Goal: Information Seeking & Learning: Learn about a topic

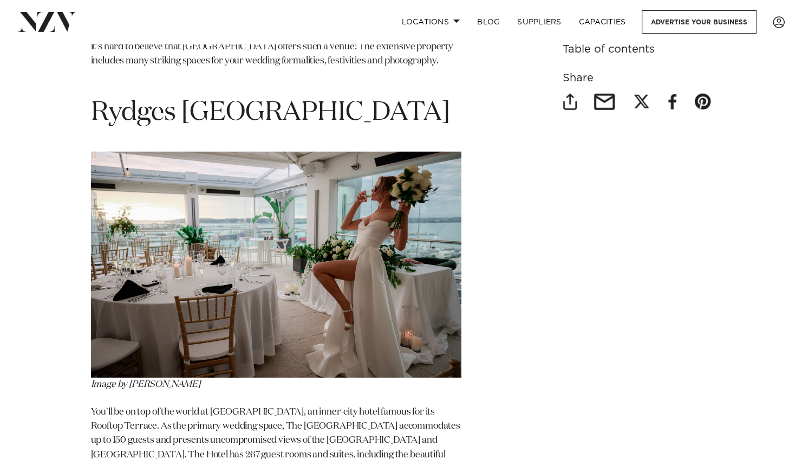
scroll to position [1676, 0]
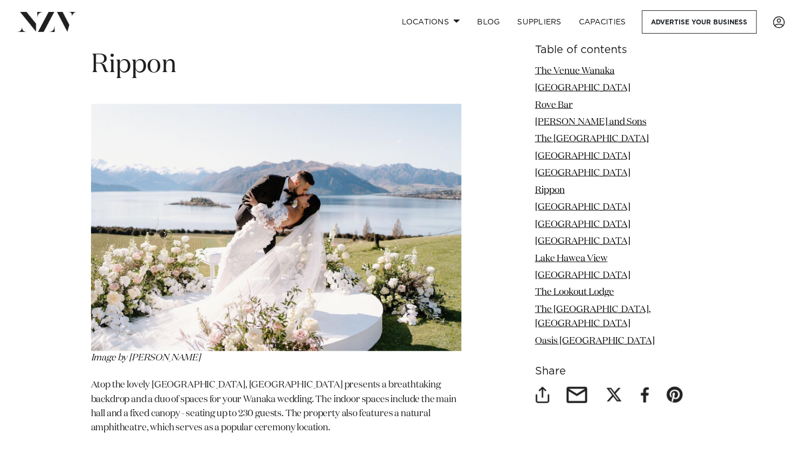
scroll to position [3600, 0]
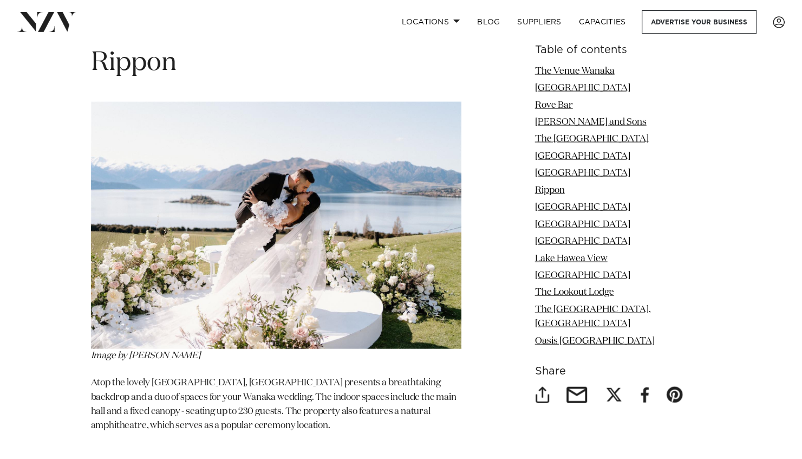
click at [47, 370] on div "15 of the Best Wanaka Wedding Venues by Avya Trotter-Hlavac | 28 Sep 2023 From …" at bounding box center [401, 363] width 762 height 7030
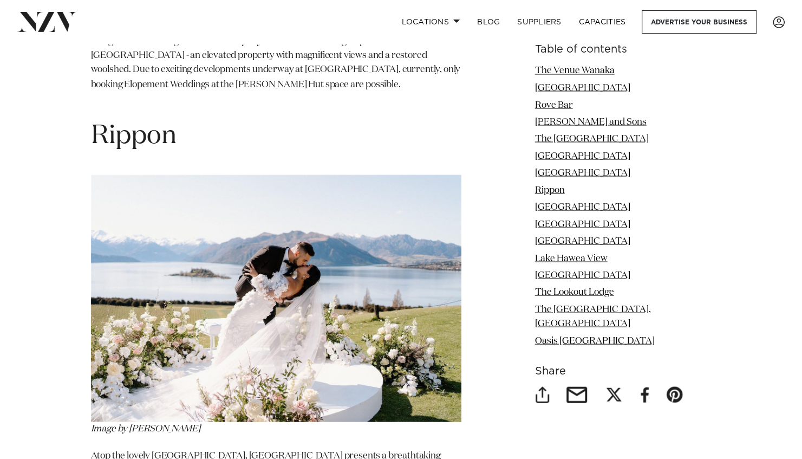
scroll to position [3528, 0]
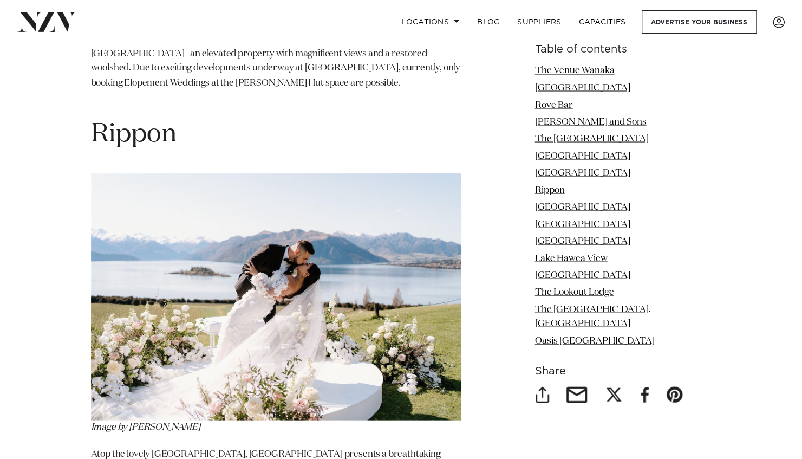
click at [138, 291] on img at bounding box center [276, 296] width 370 height 247
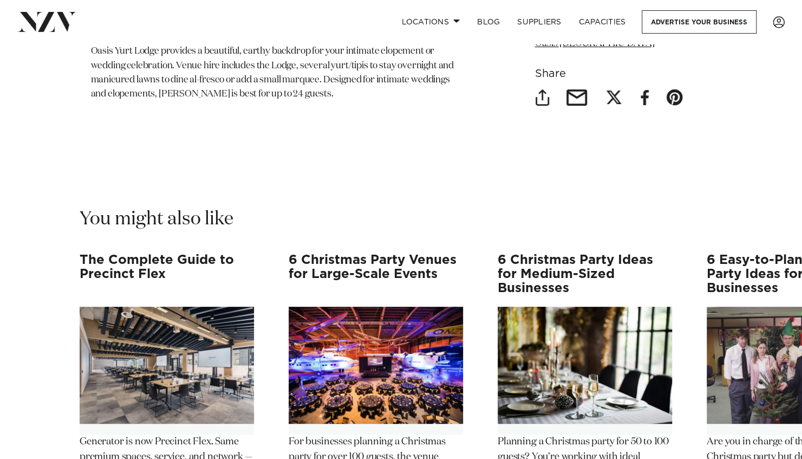
scroll to position [7366, 0]
